Goal: Check status: Check status

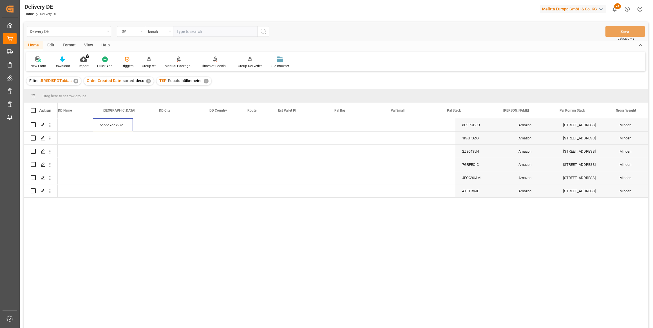
scroll to position [0, 460]
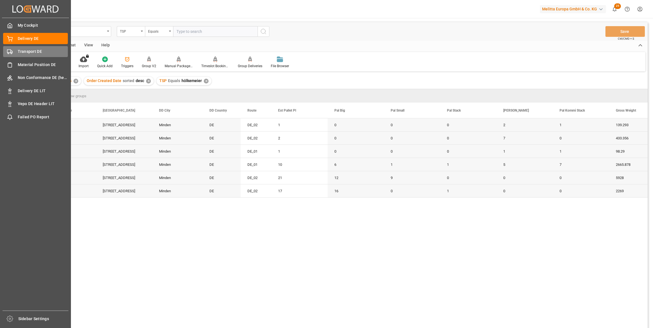
click at [31, 51] on span "Transport DE" at bounding box center [43, 52] width 50 height 6
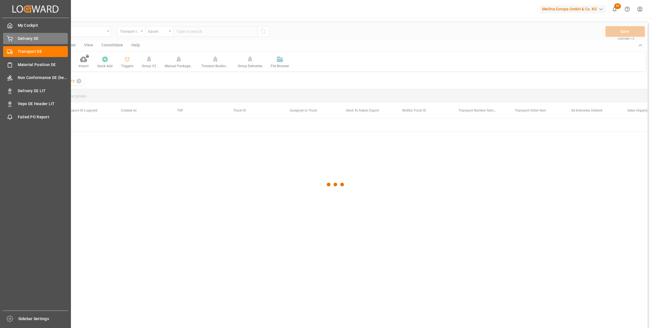
click at [31, 39] on span "Delivery DE" at bounding box center [43, 39] width 50 height 6
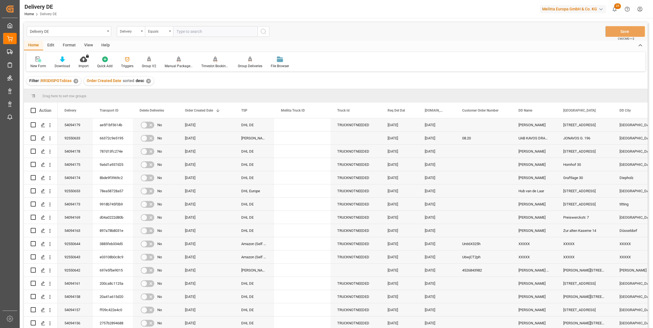
click at [193, 30] on input "text" at bounding box center [215, 31] width 84 height 11
paste input "Lieferung 0092544312"
drag, startPoint x: 198, startPoint y: 30, endPoint x: 159, endPoint y: 28, distance: 39.2
click at [159, 28] on div "Delivery Equals Lieferung 0092544312" at bounding box center [193, 31] width 152 height 11
click at [200, 32] on input "92544312" at bounding box center [215, 31] width 84 height 11
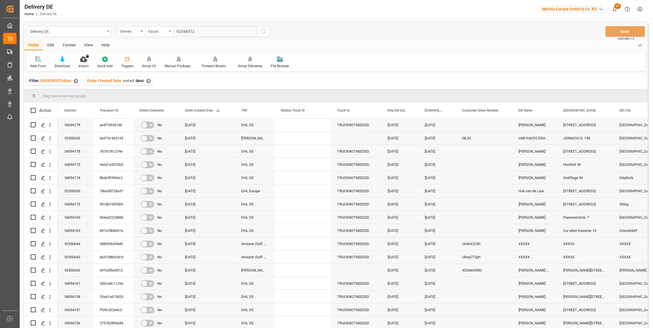
type input "92544312"
click at [262, 32] on icon "search button" at bounding box center [263, 31] width 7 height 7
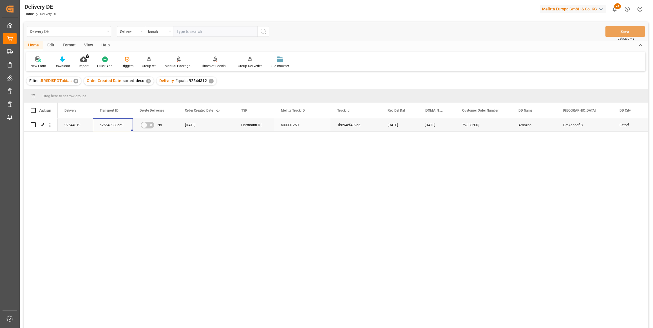
click at [116, 123] on div "a25649983aa9" at bounding box center [113, 124] width 40 height 13
click at [127, 33] on div "Delivery" at bounding box center [129, 31] width 19 height 6
click at [137, 93] on div "Transport ID" at bounding box center [159, 93] width 84 height 12
click at [193, 31] on input "text" at bounding box center [215, 31] width 84 height 11
paste input "a25649983aa9"
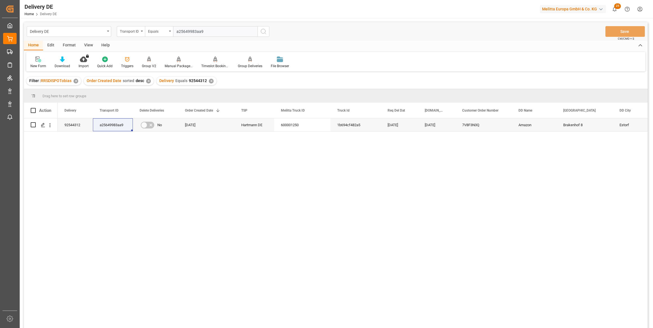
type input "a25649983aa9"
click at [263, 32] on icon "search button" at bounding box center [263, 31] width 7 height 7
click at [209, 80] on div "✕" at bounding box center [211, 81] width 5 height 5
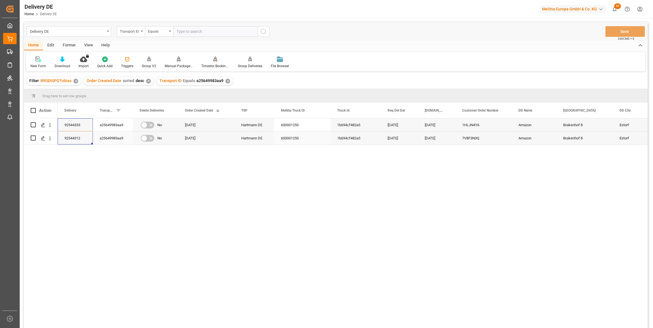
drag, startPoint x: 78, startPoint y: 126, endPoint x: 81, endPoint y: 139, distance: 13.7
click at [81, 139] on div "92544333 a25649983aa9 No 30.07.2025 Hartmann DE 600001250 1b694cf482a5 06.08.20…" at bounding box center [620, 131] width 1124 height 26
click at [474, 129] on div "1HLJN4YA" at bounding box center [483, 124] width 56 height 13
click at [76, 126] on div "92544333" at bounding box center [75, 124] width 35 height 13
click at [76, 138] on div "92544312" at bounding box center [75, 138] width 35 height 13
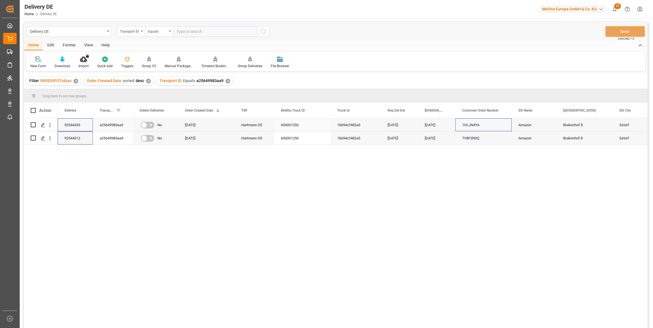
click at [466, 125] on div "1HLJN4YA" at bounding box center [483, 124] width 56 height 13
click at [468, 134] on div "7V8F3N3Q" at bounding box center [483, 138] width 56 height 13
click at [80, 124] on div "92544333" at bounding box center [75, 124] width 35 height 13
